Goal: Task Accomplishment & Management: Manage account settings

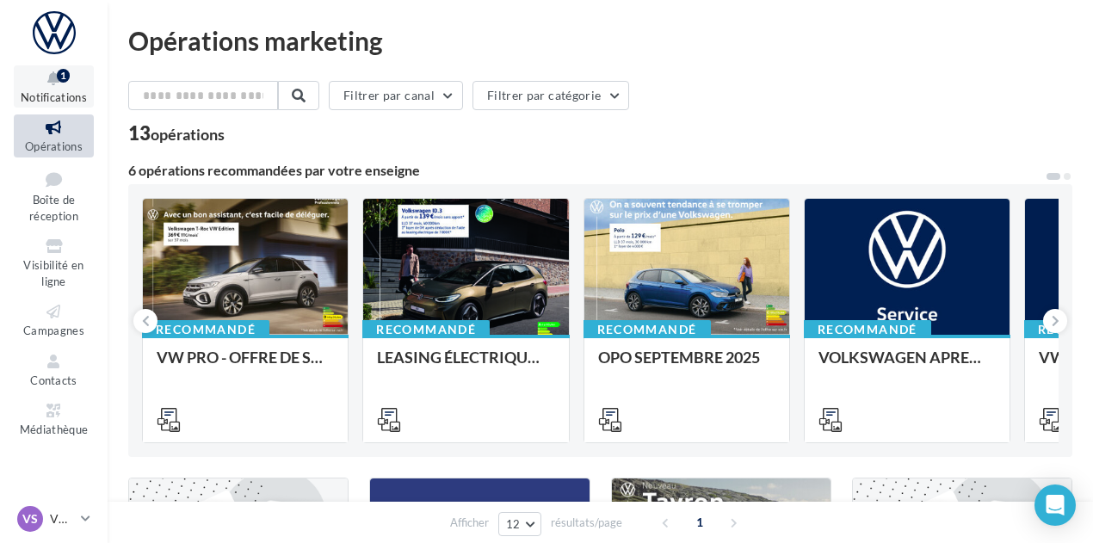
click at [50, 83] on icon at bounding box center [54, 79] width 70 height 20
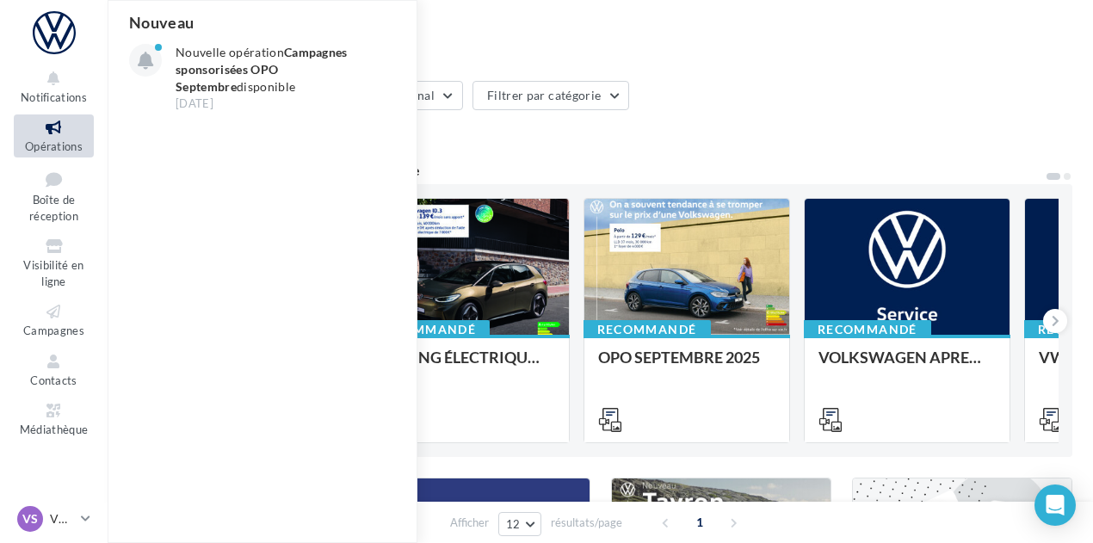
click at [512, 34] on div "Opérations marketing" at bounding box center [600, 41] width 944 height 26
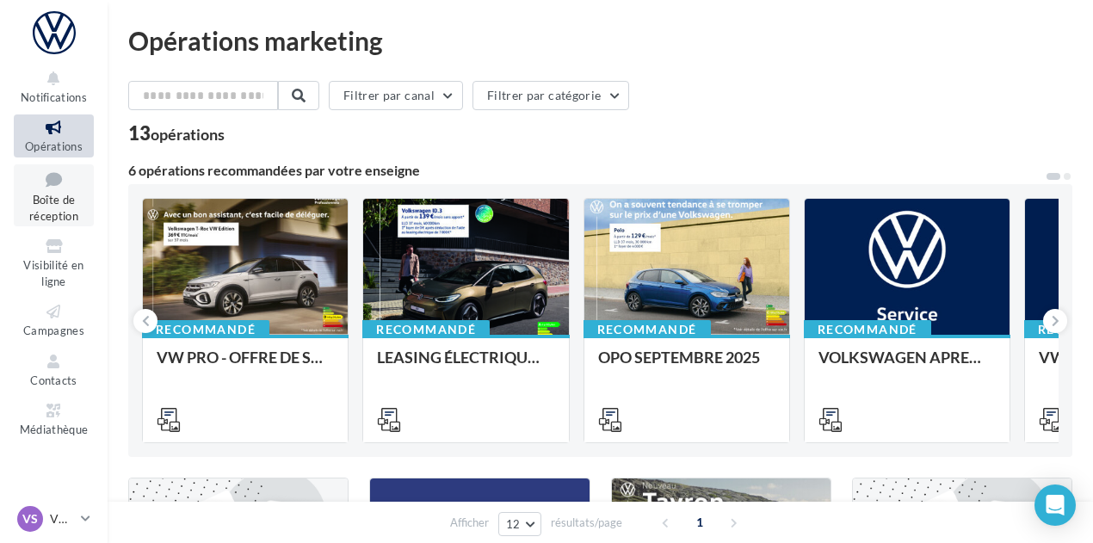
click at [53, 198] on span "Boîte de réception" at bounding box center [53, 208] width 49 height 30
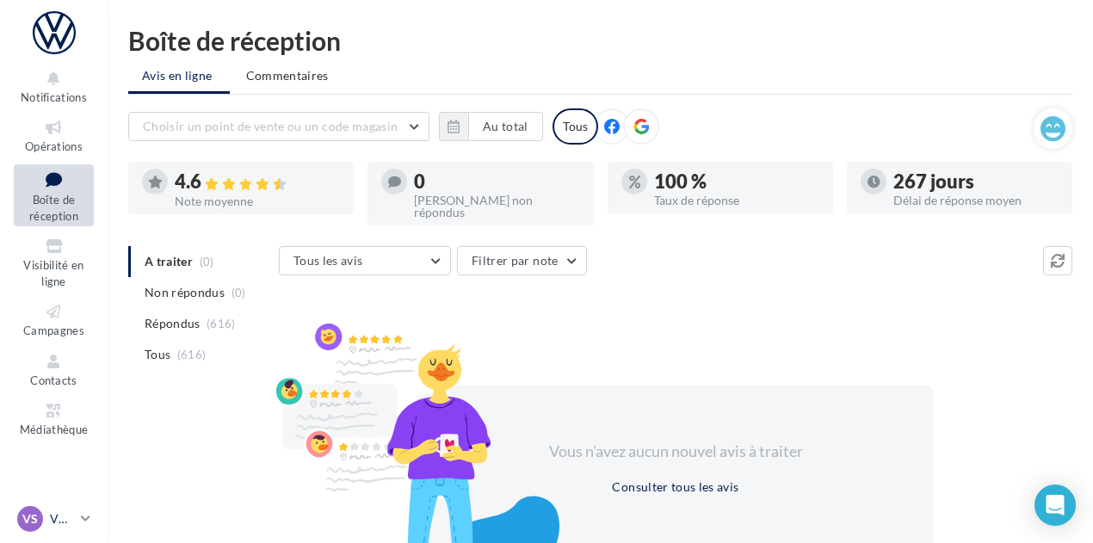
click at [77, 524] on link "VS VW ST OMER vw-sto-cha" at bounding box center [54, 519] width 80 height 33
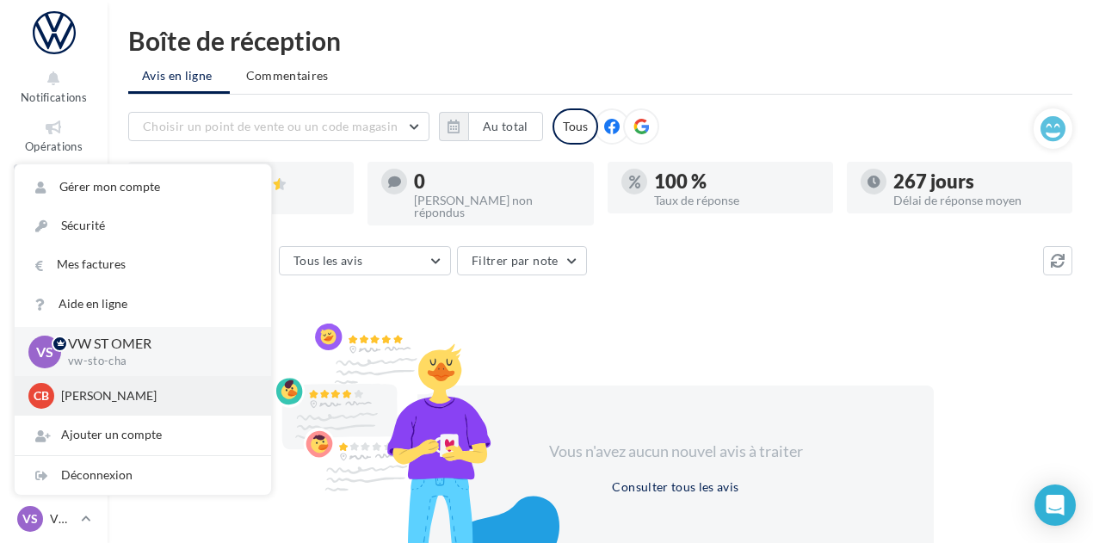
click at [108, 392] on p "Camille BRICART" at bounding box center [155, 395] width 189 height 17
